Goal: Check status: Check status

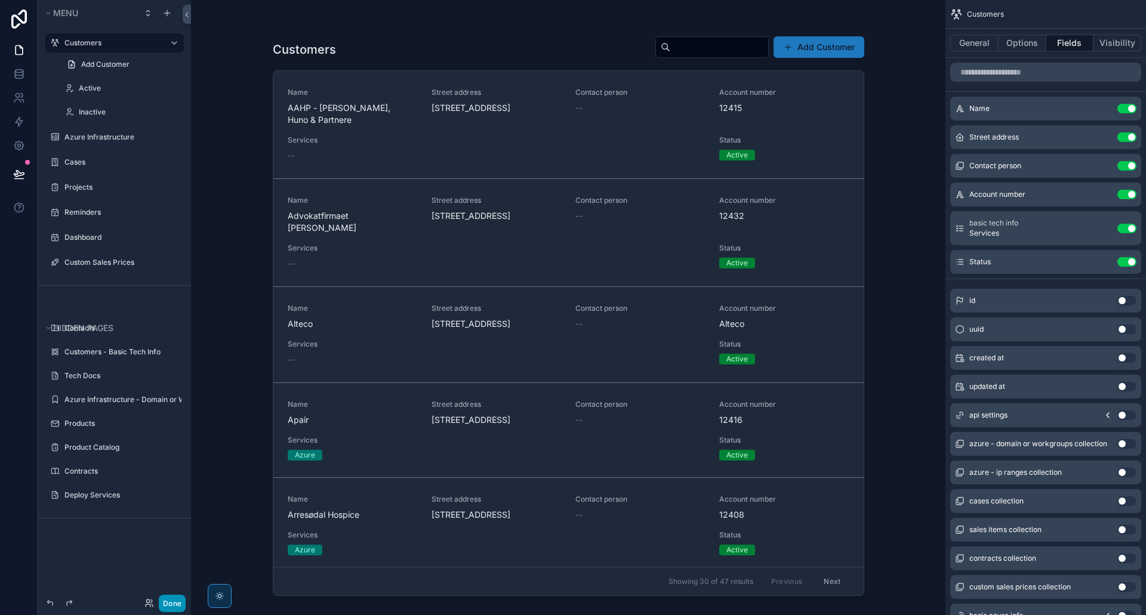
click at [171, 603] on button "Done" at bounding box center [172, 603] width 27 height 17
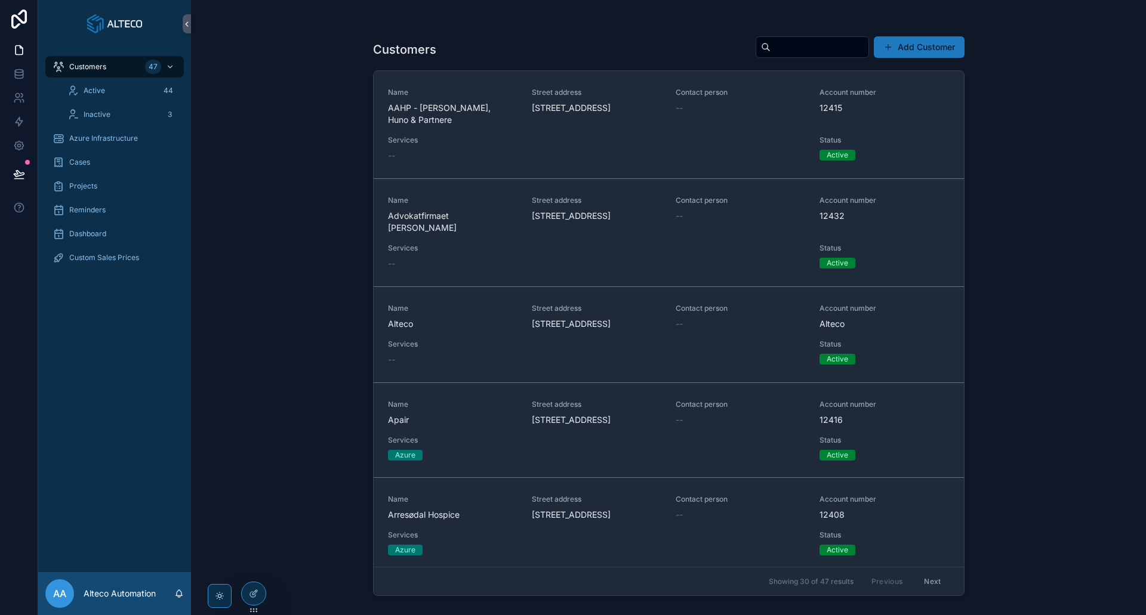
click at [445, 424] on div "Name [PERSON_NAME]" at bounding box center [452, 413] width 129 height 26
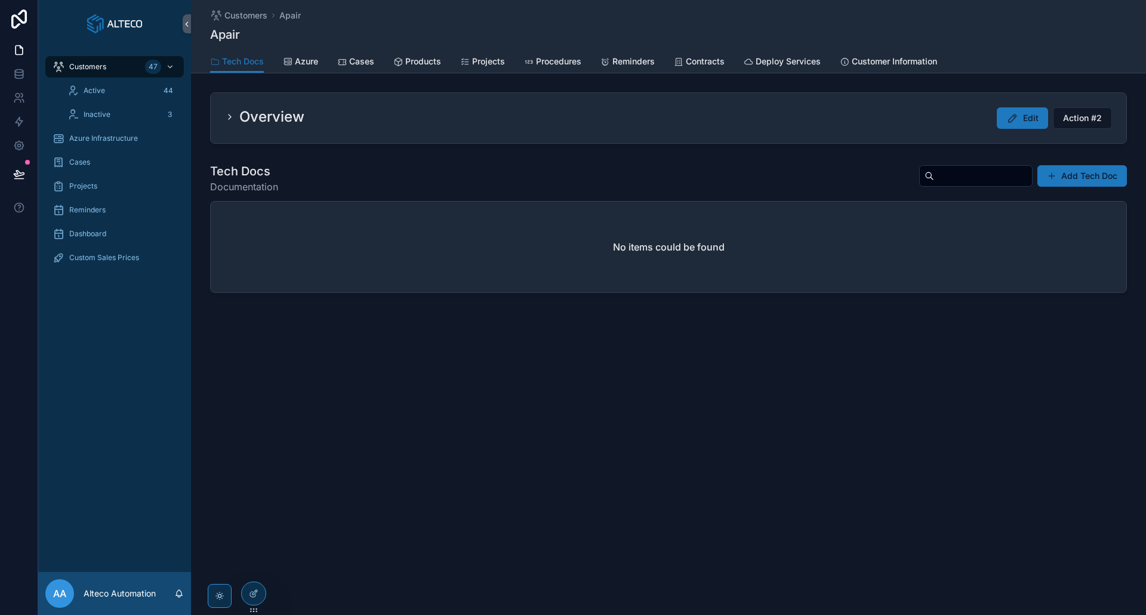
click at [425, 55] on link "Products" at bounding box center [417, 63] width 48 height 24
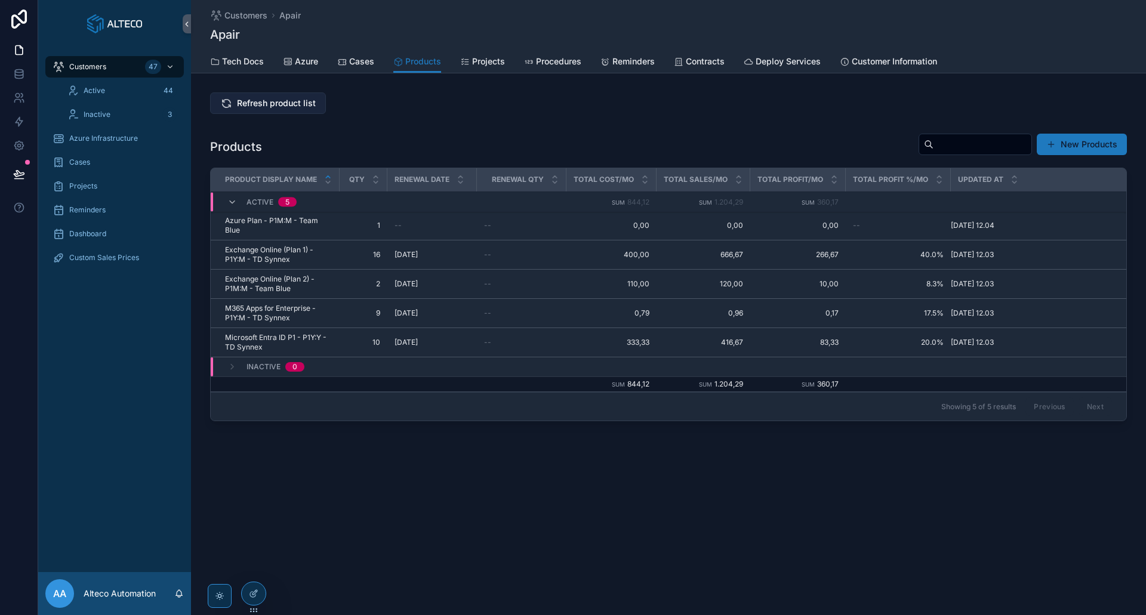
click at [260, 101] on span "Refresh product list" at bounding box center [276, 103] width 79 height 12
click at [18, 125] on icon at bounding box center [19, 122] width 7 height 9
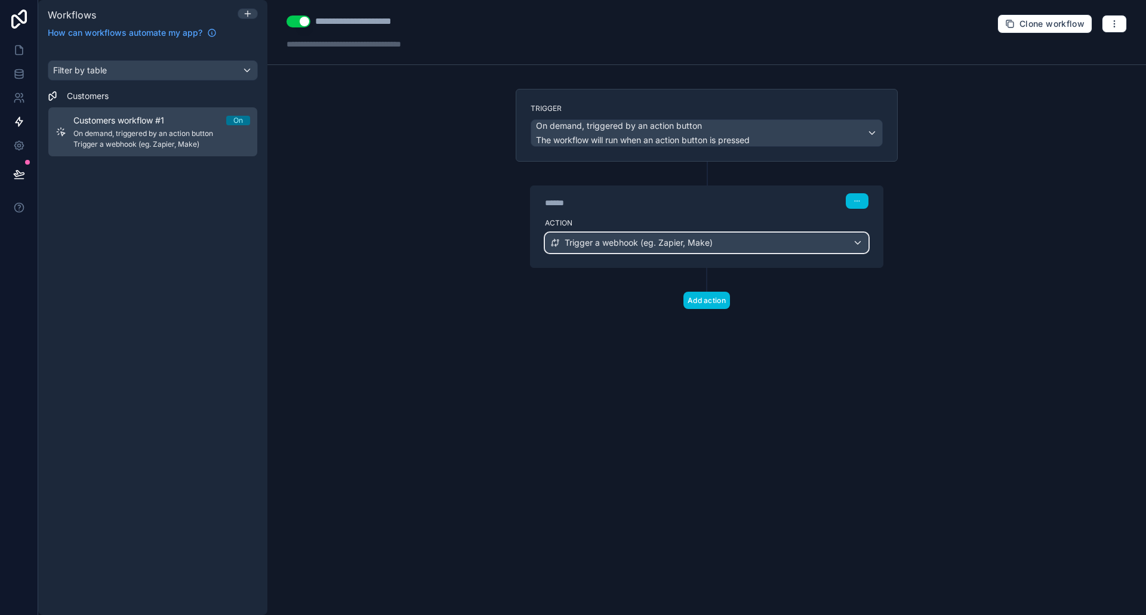
click at [584, 233] on div "Trigger a webhook (eg. Zapier, Make)" at bounding box center [706, 242] width 322 height 19
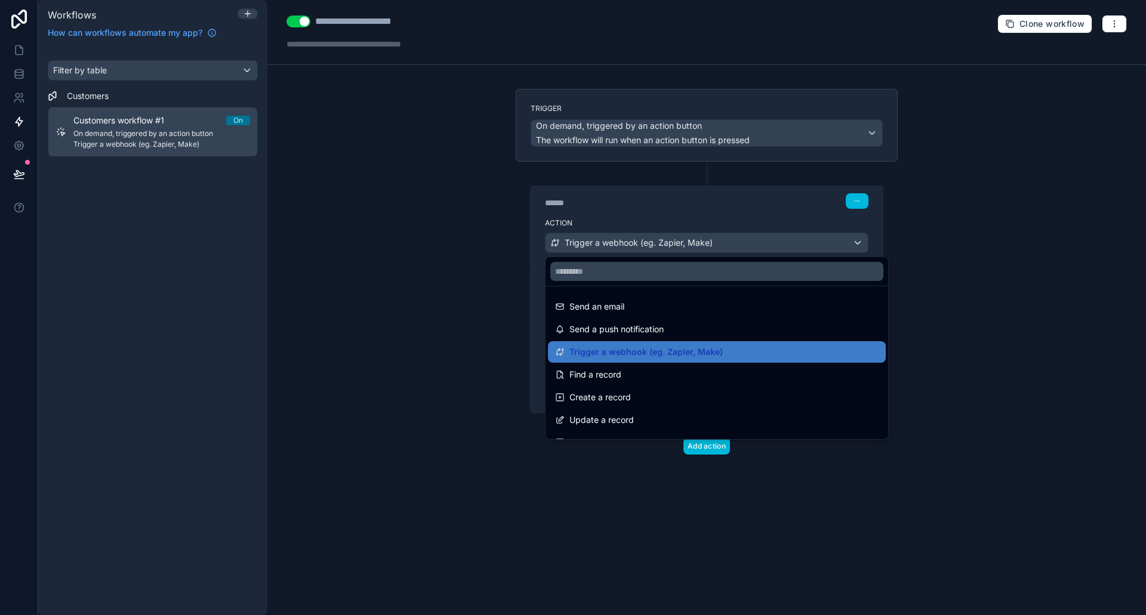
click at [610, 221] on div at bounding box center [573, 307] width 1146 height 615
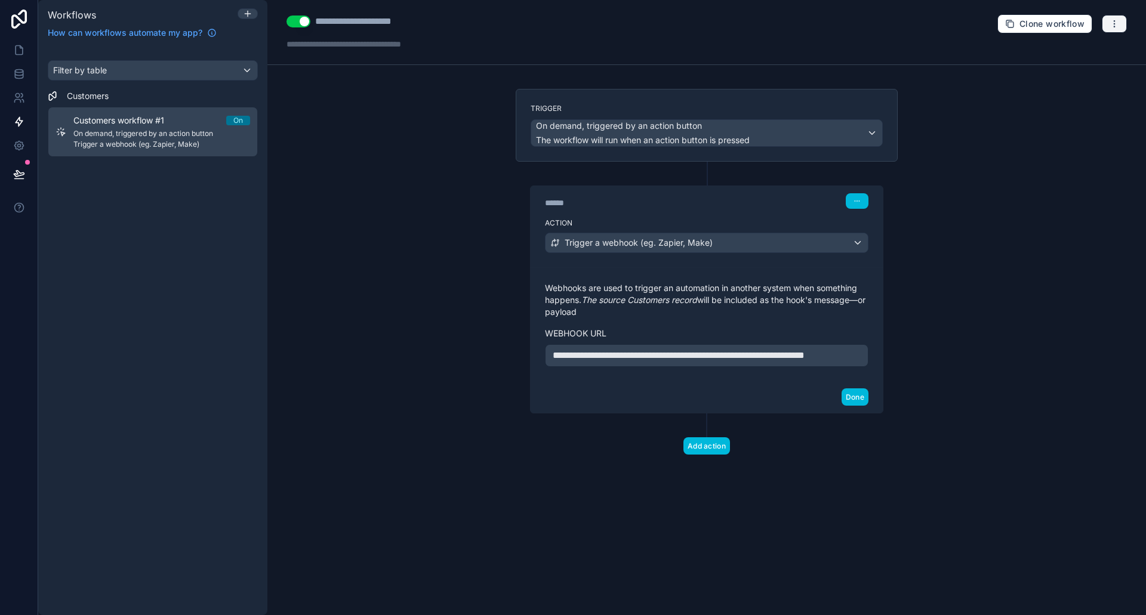
click at [1112, 25] on icon "button" at bounding box center [1114, 24] width 10 height 10
click at [1075, 67] on span "Run history" at bounding box center [1082, 71] width 57 height 10
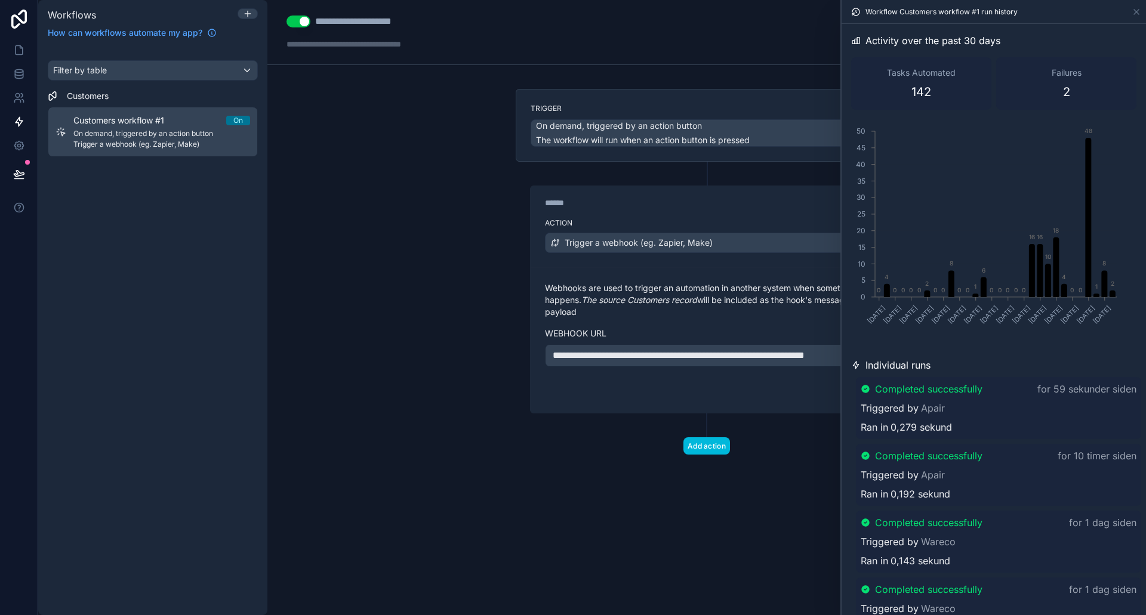
click at [451, 236] on div "**********" at bounding box center [706, 307] width 878 height 615
click at [18, 68] on icon at bounding box center [19, 74] width 12 height 12
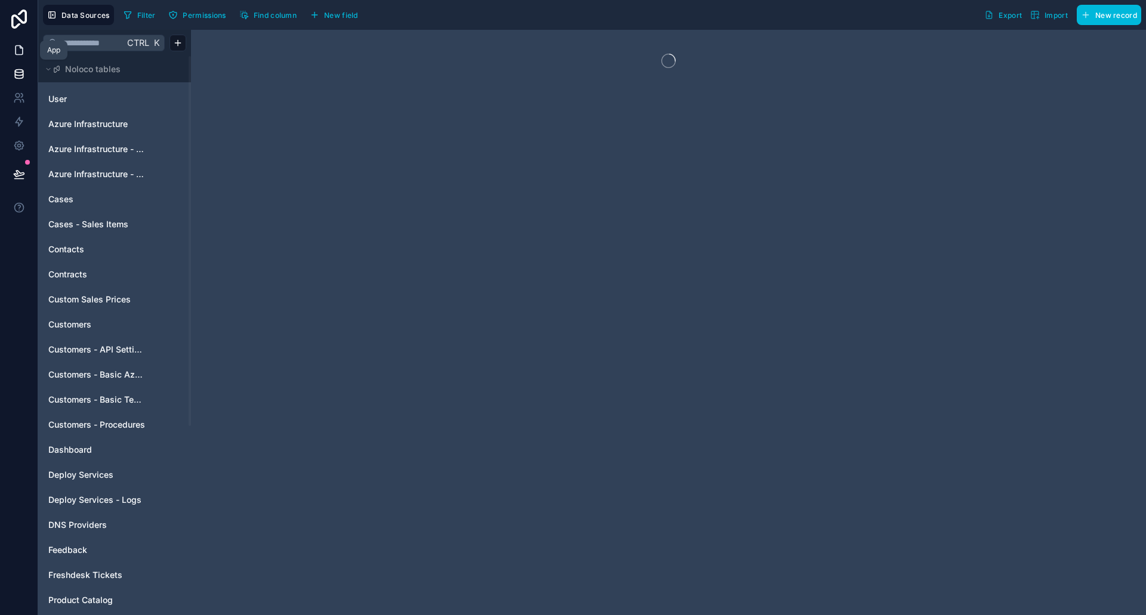
click at [20, 57] on link at bounding box center [19, 50] width 38 height 24
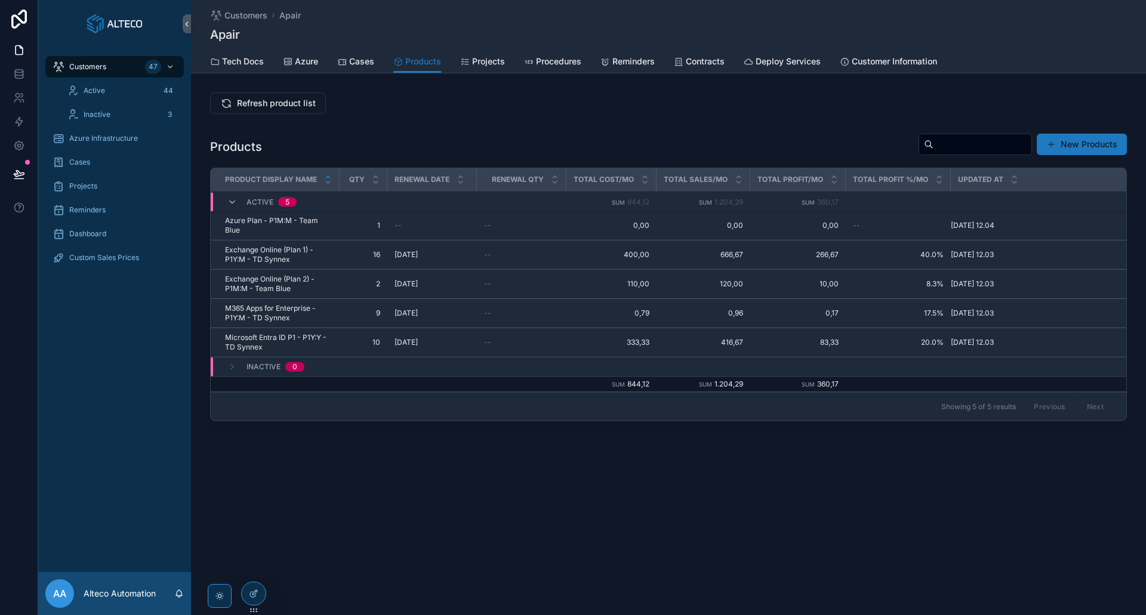
click at [239, 64] on span "Tech Docs" at bounding box center [243, 61] width 42 height 12
